Goal: Information Seeking & Learning: Learn about a topic

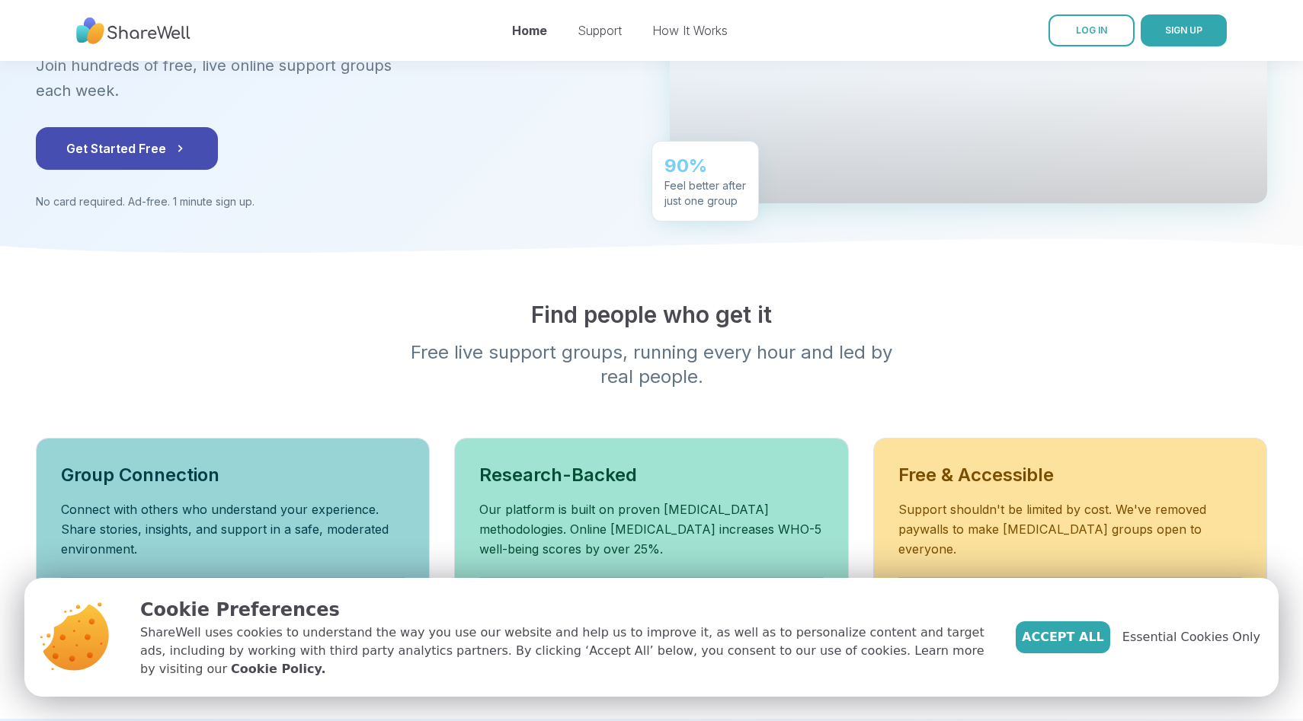
scroll to position [254, 0]
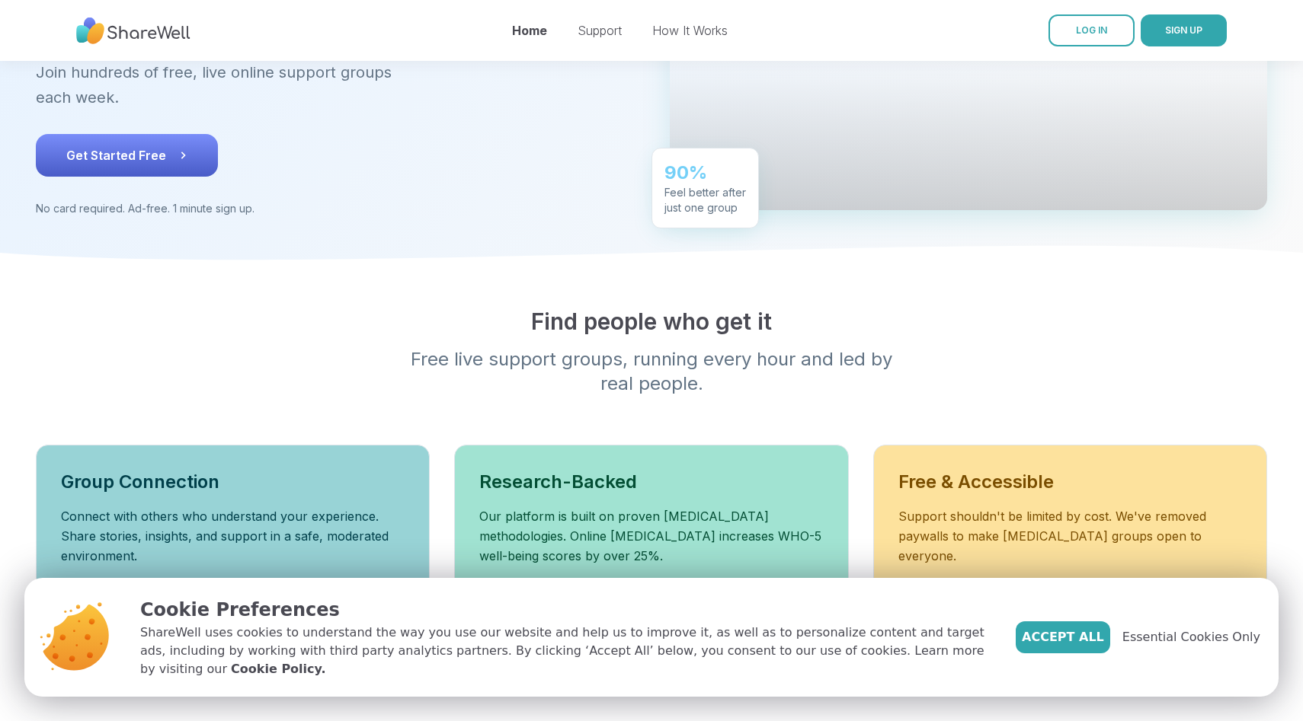
click at [144, 167] on button "Get Started Free" at bounding box center [127, 155] width 182 height 43
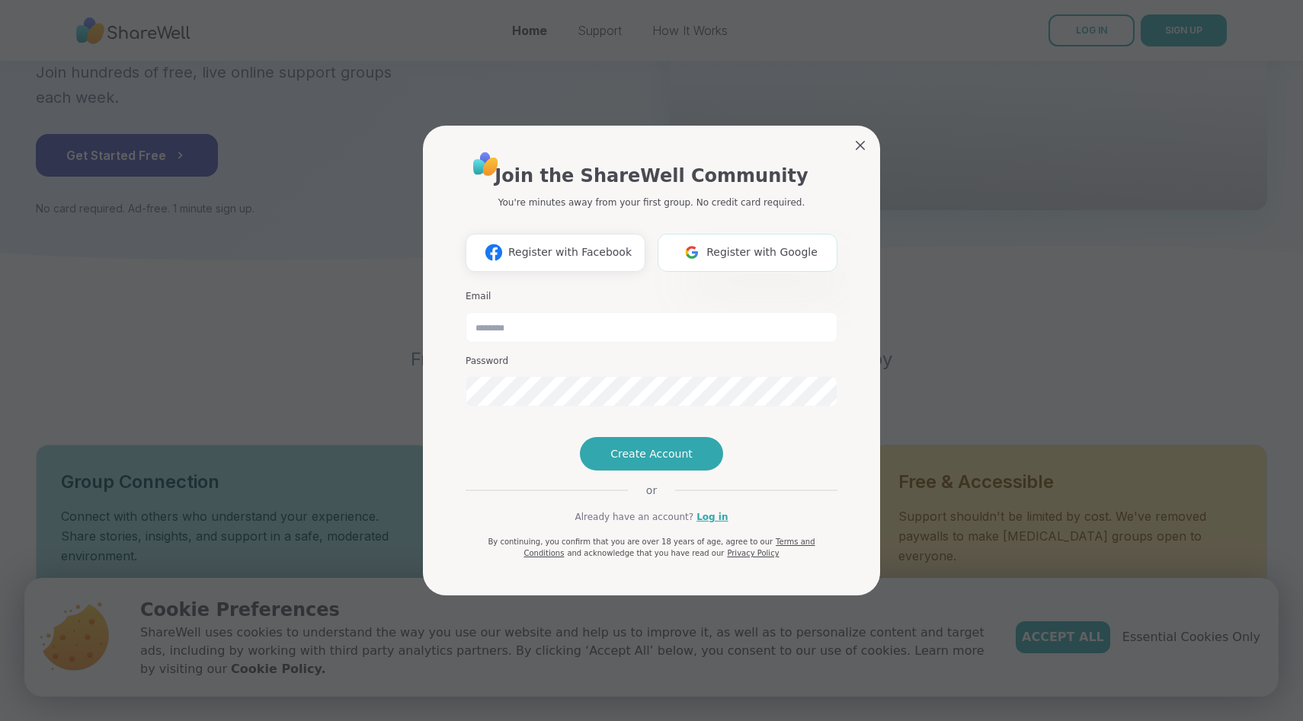
click at [704, 238] on img at bounding box center [691, 252] width 29 height 28
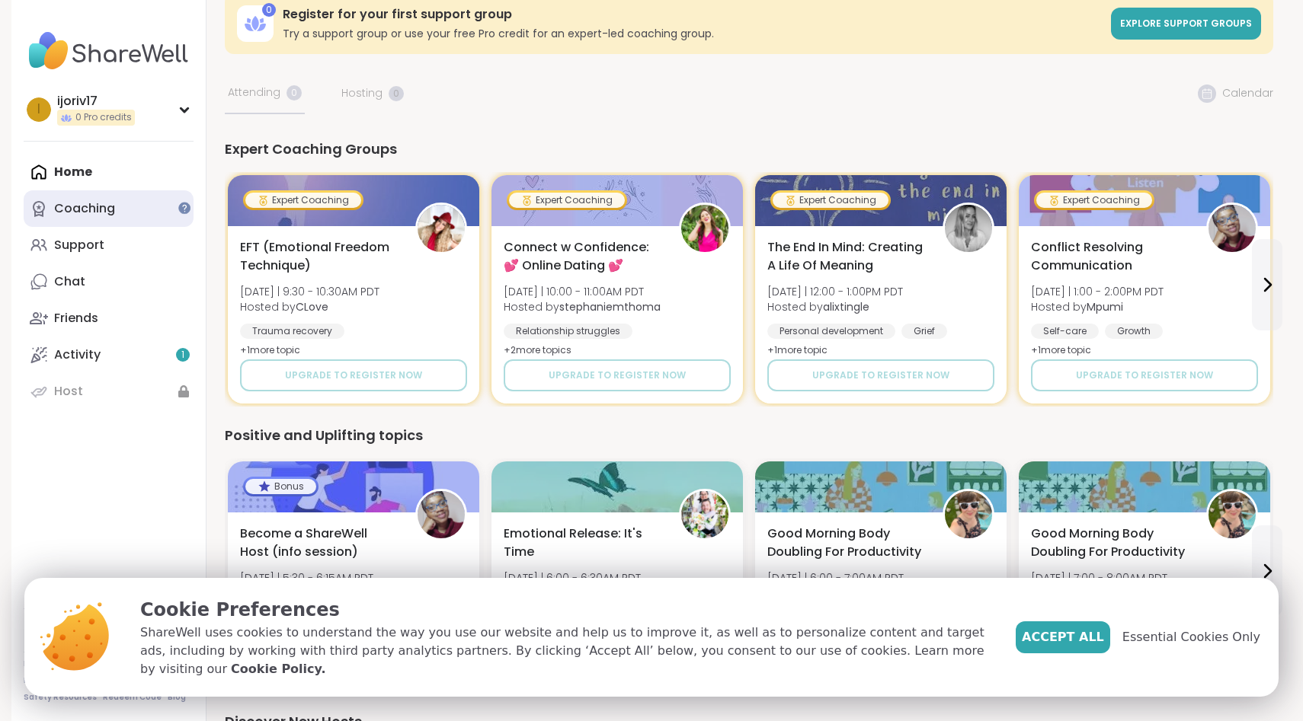
click at [161, 201] on link "Coaching" at bounding box center [109, 208] width 170 height 37
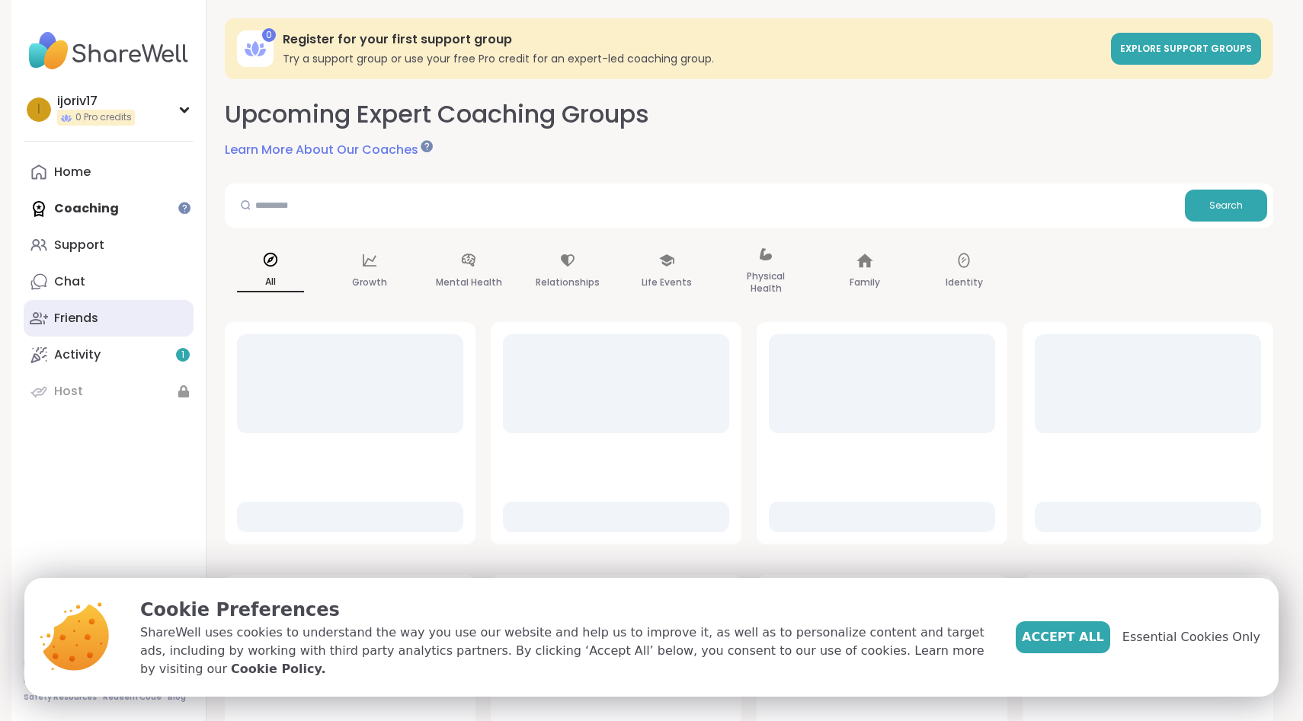
click at [162, 327] on link "Friends" at bounding box center [109, 318] width 170 height 37
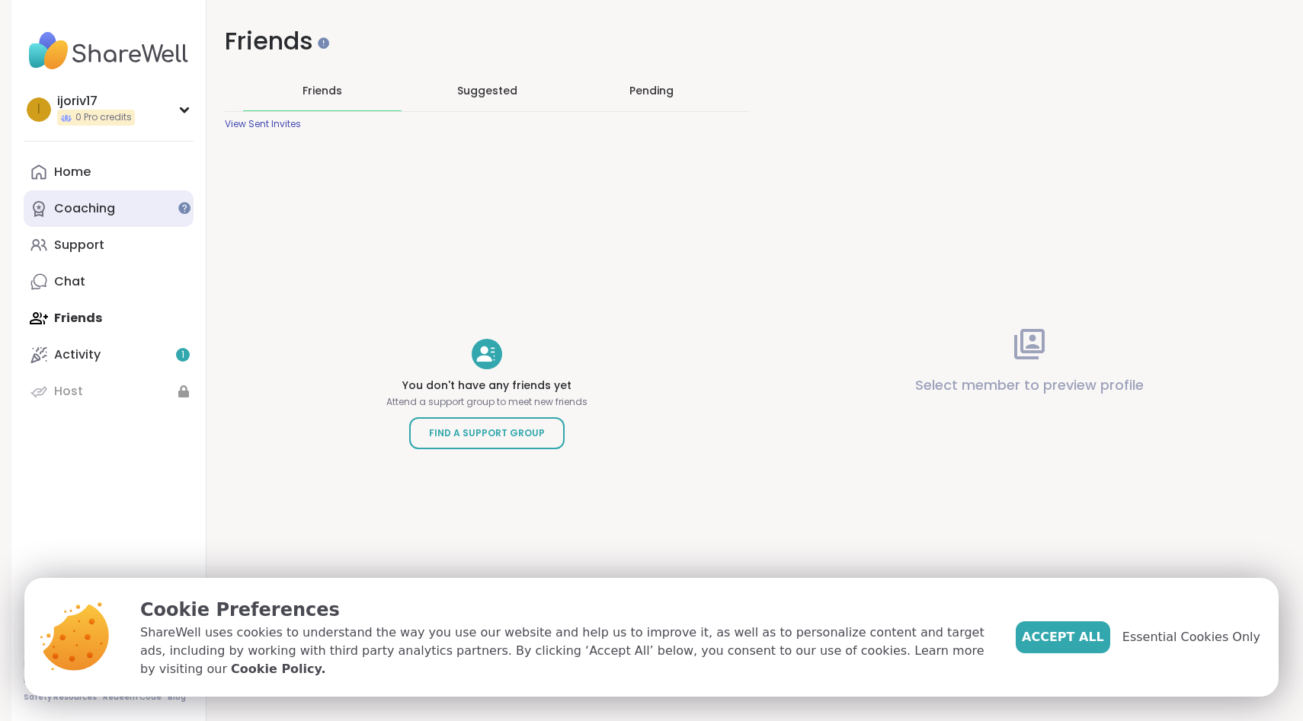
click at [158, 207] on link "Coaching" at bounding box center [109, 208] width 170 height 37
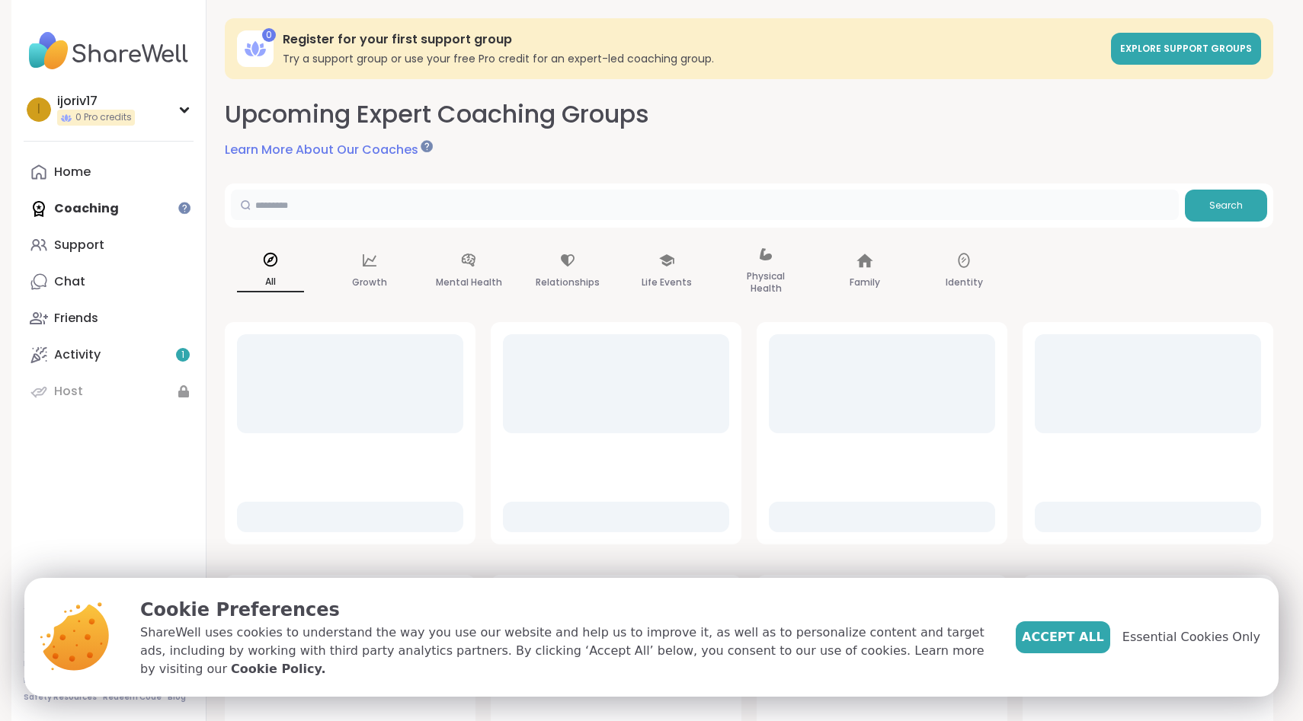
click at [446, 213] on input "text" at bounding box center [705, 205] width 948 height 30
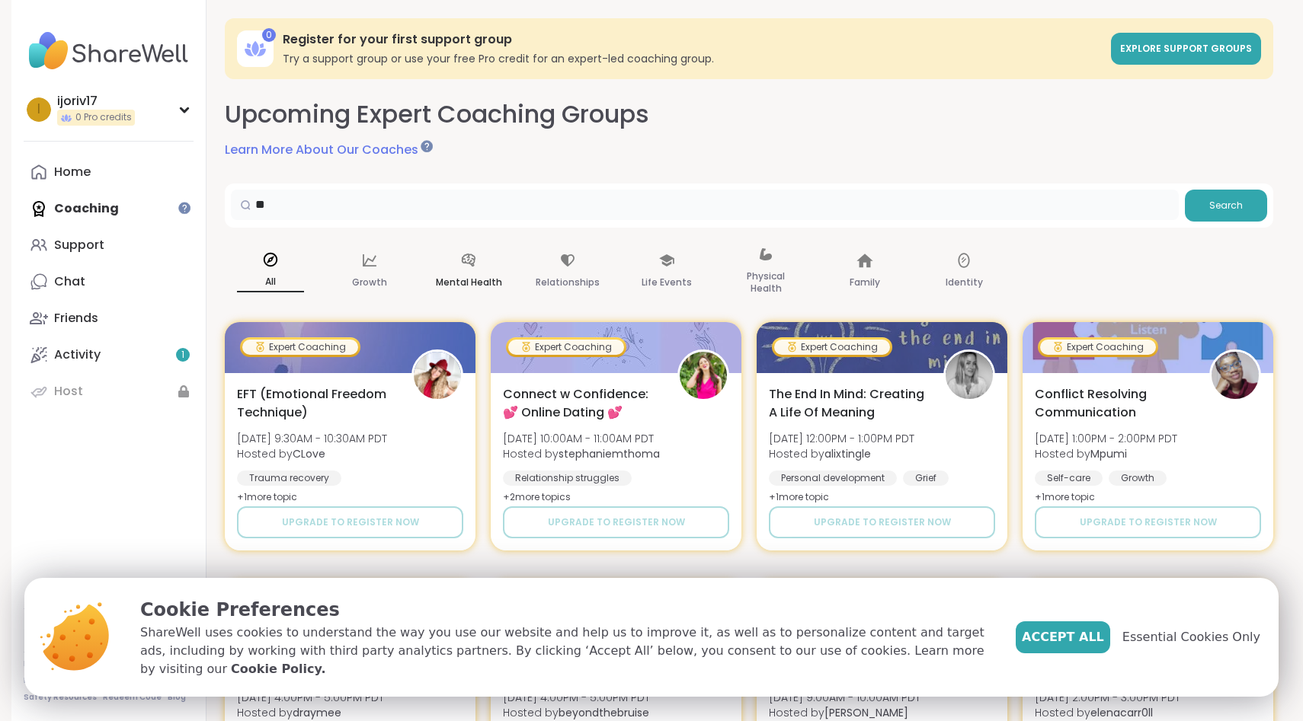
type input "**********"
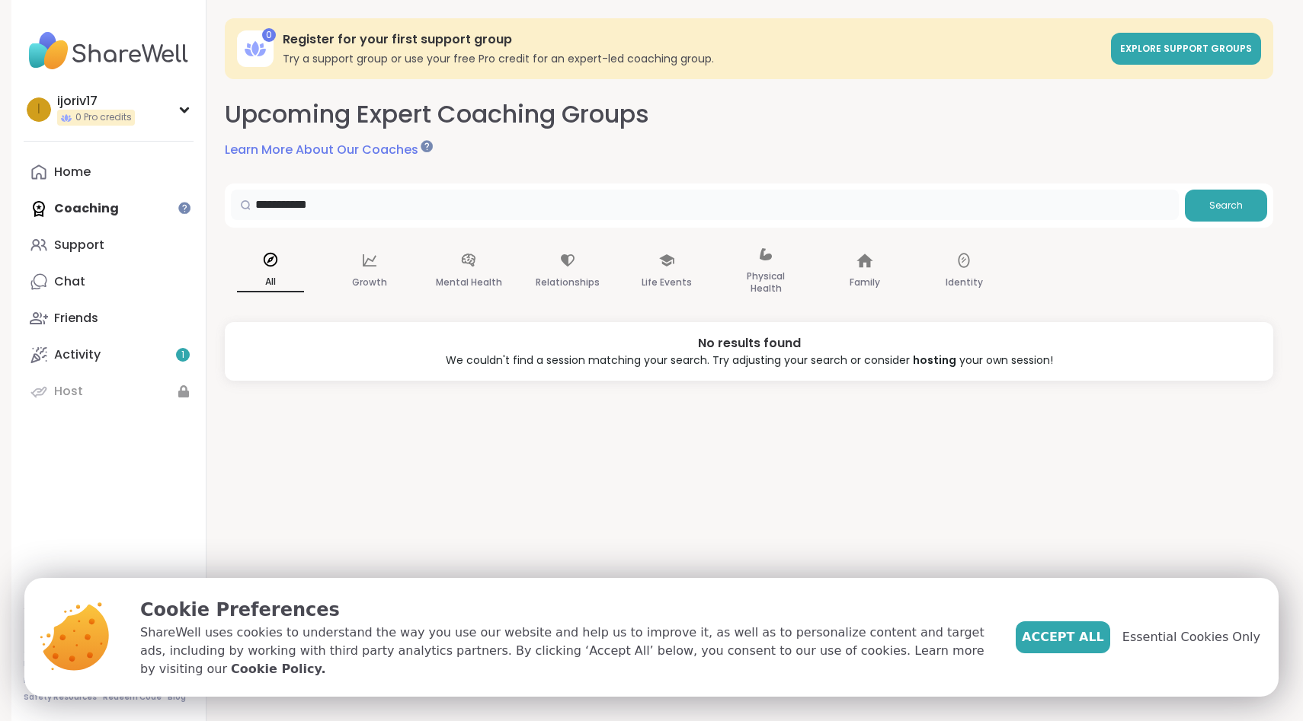
scroll to position [15, 0]
